Goal: Transaction & Acquisition: Purchase product/service

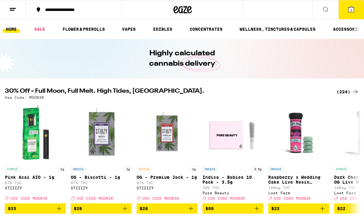
click at [346, 6] on button "1" at bounding box center [351, 9] width 26 height 19
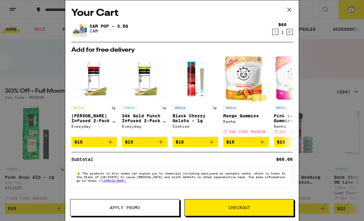
click at [292, 8] on icon at bounding box center [288, 9] width 9 height 9
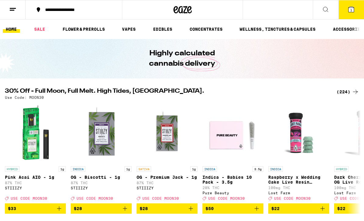
click at [346, 92] on div "(224)" at bounding box center [347, 91] width 23 height 7
click at [345, 91] on div "(224)" at bounding box center [347, 91] width 23 height 7
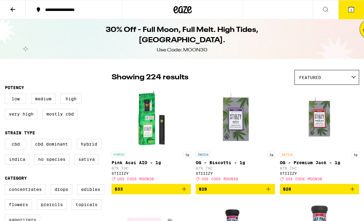
click at [185, 11] on icon at bounding box center [182, 9] width 18 height 11
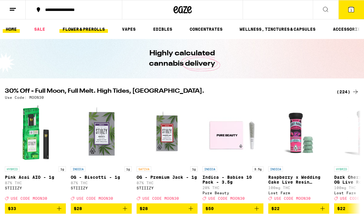
click at [82, 28] on link "FLOWER & PREROLLS" at bounding box center [83, 29] width 48 height 7
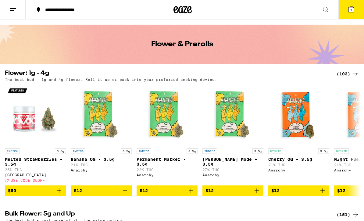
scroll to position [13, 0]
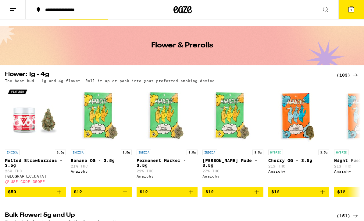
click at [348, 76] on div "(103)" at bounding box center [347, 75] width 23 height 7
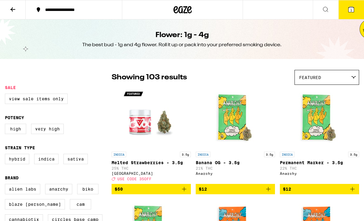
click at [148, 125] on img "Open page for Melted Strawberries - 3.5g from Ember Valley" at bounding box center [151, 118] width 61 height 61
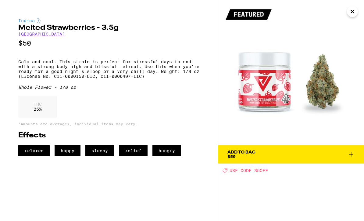
click at [350, 26] on img at bounding box center [291, 73] width 146 height 146
click at [351, 24] on img at bounding box center [291, 73] width 146 height 146
click at [352, 24] on img at bounding box center [291, 73] width 146 height 146
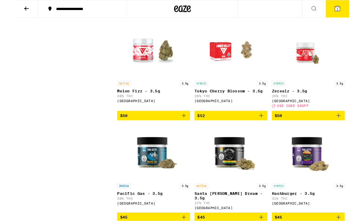
scroll to position [2013, 0]
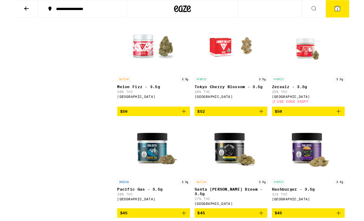
click at [325, 81] on img "Open page for Zerealz - 3.5g from Ember Valley" at bounding box center [319, 50] width 61 height 61
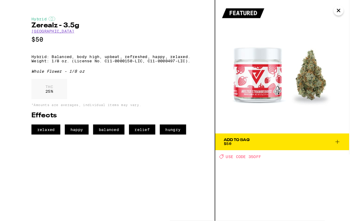
scroll to position [2013, 0]
click at [348, 11] on button "Close" at bounding box center [352, 11] width 11 height 11
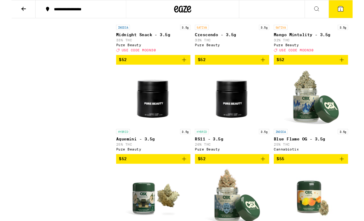
scroll to position [2936, 0]
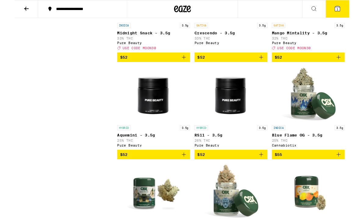
click at [248, 133] on img "Open page for RS11 - 3.5g from Pure Beauty" at bounding box center [235, 102] width 61 height 61
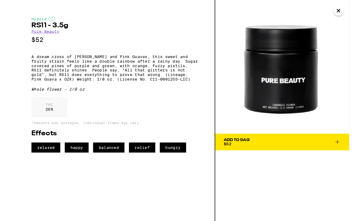
click at [354, 12] on button "Close" at bounding box center [352, 11] width 11 height 11
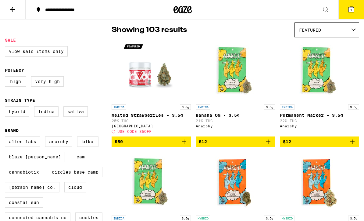
scroll to position [45, 0]
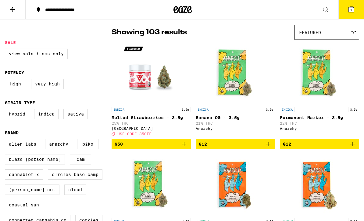
click at [333, 0] on button at bounding box center [325, 9] width 26 height 19
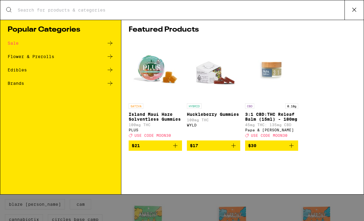
scroll to position [0, 0]
click at [355, 12] on icon at bounding box center [353, 9] width 9 height 9
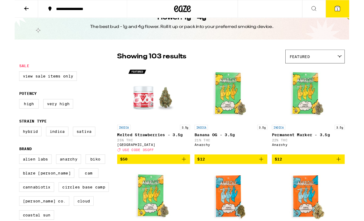
scroll to position [16, 0]
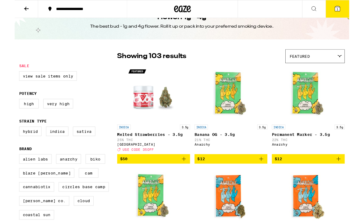
click at [188, 178] on button "$50" at bounding box center [150, 173] width 79 height 10
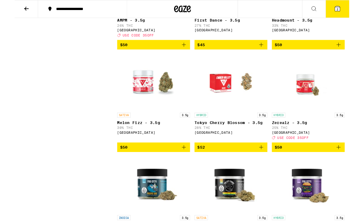
scroll to position [2034, 0]
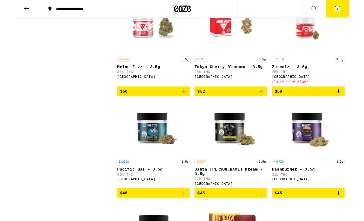
click at [354, 103] on icon "Add to bag" at bounding box center [351, 99] width 7 height 7
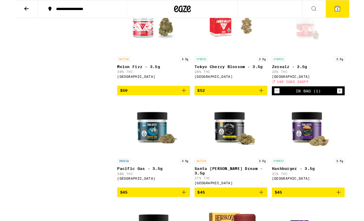
click at [353, 7] on icon at bounding box center [350, 9] width 7 height 7
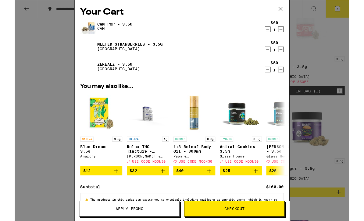
click at [276, 32] on icon "Decrement" at bounding box center [274, 31] width 5 height 7
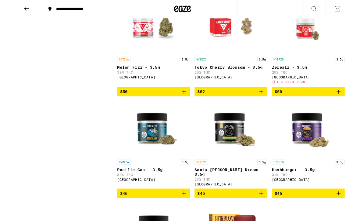
click at [352, 14] on button at bounding box center [351, 9] width 26 height 19
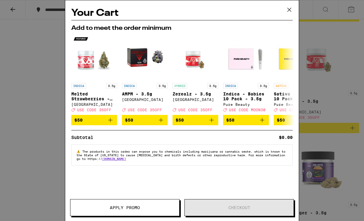
scroll to position [2006, 0]
click at [150, 207] on span "Apply Promo" at bounding box center [124, 208] width 109 height 4
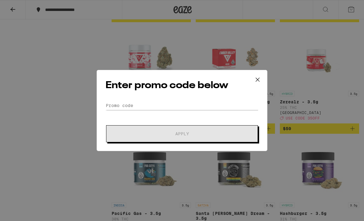
click at [183, 99] on div "Enter promo code below Promo Code Apply" at bounding box center [182, 110] width 171 height 81
click at [147, 110] on input "Promo Code" at bounding box center [181, 105] width 153 height 9
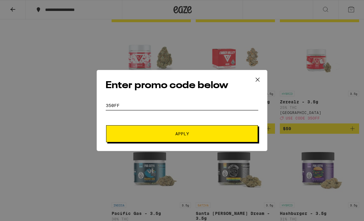
type input "350ff"
click at [182, 135] on button "Apply" at bounding box center [182, 133] width 152 height 17
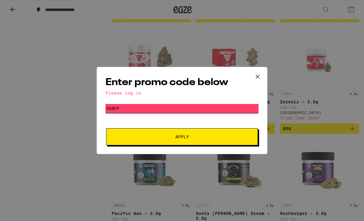
click at [258, 76] on icon at bounding box center [257, 76] width 9 height 9
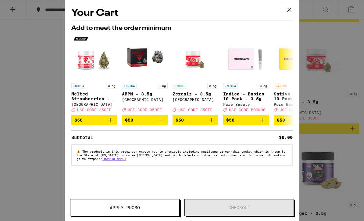
click at [295, 10] on button at bounding box center [289, 9] width 19 height 19
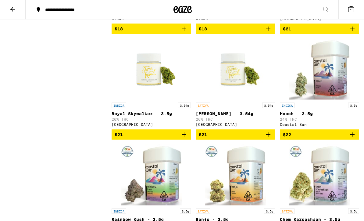
scroll to position [583, 0]
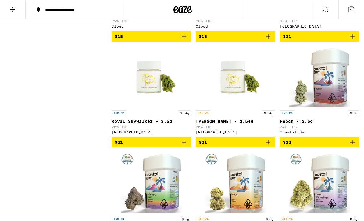
click at [190, 11] on icon at bounding box center [182, 9] width 18 height 11
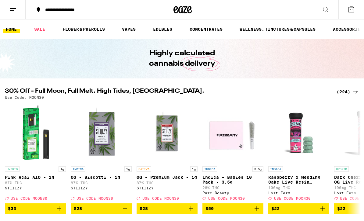
click at [353, 9] on icon at bounding box center [350, 9] width 7 height 7
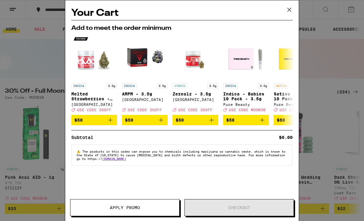
click at [294, 11] on button at bounding box center [289, 9] width 19 height 19
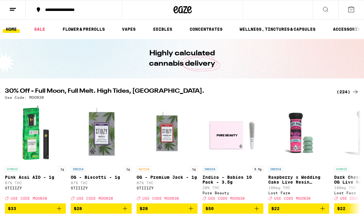
click at [16, 9] on button at bounding box center [13, 9] width 26 height 19
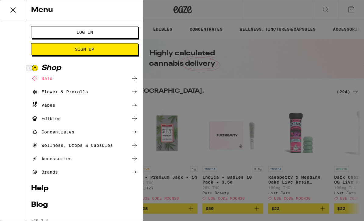
click at [104, 32] on span "Log In" at bounding box center [85, 32] width 58 height 4
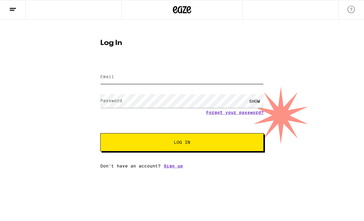
click at [150, 81] on input "Email" at bounding box center [181, 77] width 163 height 14
type input "[PERSON_NAME]"
click at [183, 10] on icon at bounding box center [182, 9] width 18 height 11
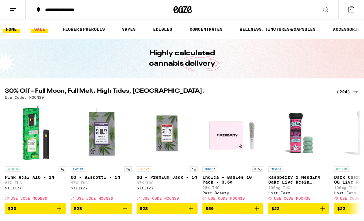
click at [42, 28] on link "SALE" at bounding box center [39, 29] width 17 height 7
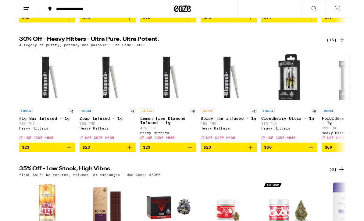
scroll to position [178, 0]
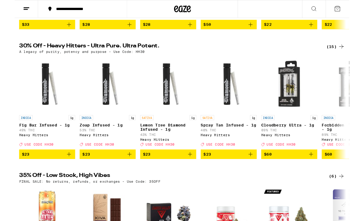
click at [351, 55] on div "(15)" at bounding box center [349, 50] width 20 height 7
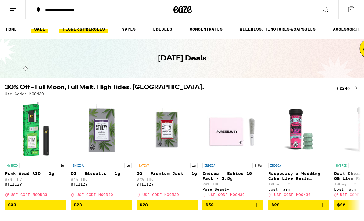
click at [77, 33] on link "FLOWER & PREROLLS" at bounding box center [83, 29] width 48 height 7
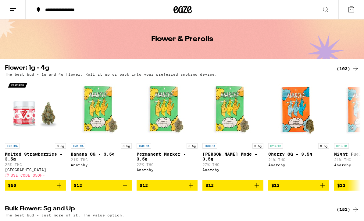
scroll to position [8, 0]
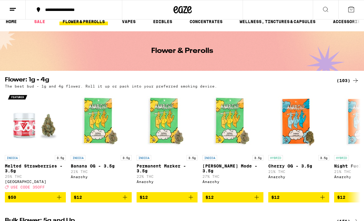
click at [347, 81] on div "(103)" at bounding box center [347, 80] width 23 height 7
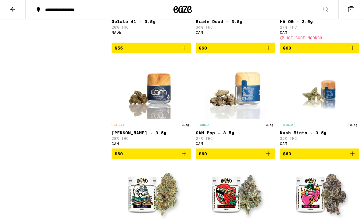
scroll to position [3486, 0]
